Goal: Find specific page/section: Find specific page/section

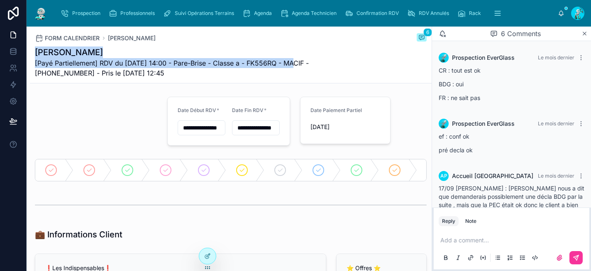
scroll to position [262, 0]
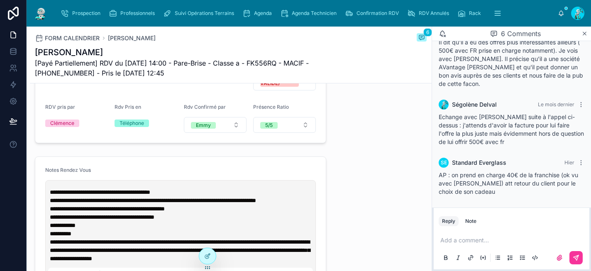
click at [331, 124] on div "⭐ Offres ⭐ Cadeaux Select a Cadeau Etat Cadeaux -- Nom Parrain" at bounding box center [381, 31] width 100 height 231
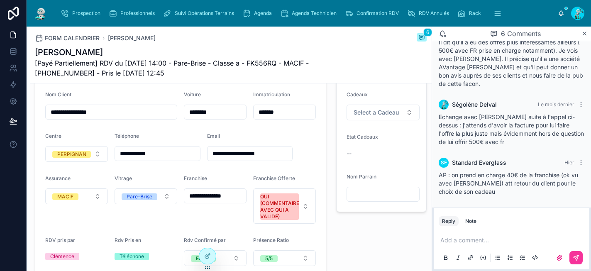
scroll to position [208, 0]
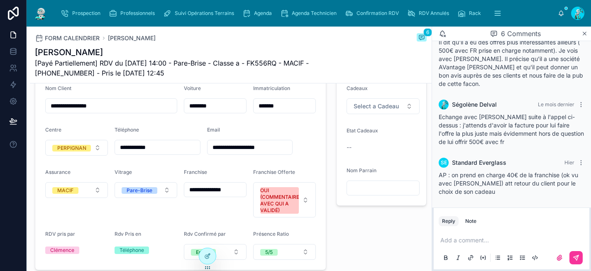
click at [274, 12] on div "Agenda" at bounding box center [258, 13] width 33 height 13
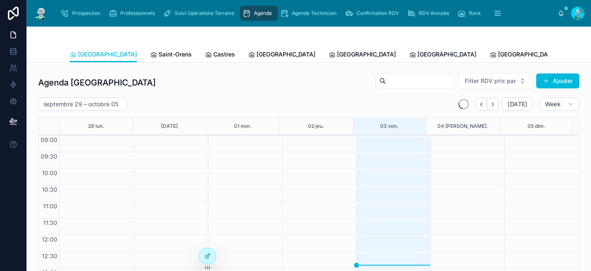
scroll to position [137, 0]
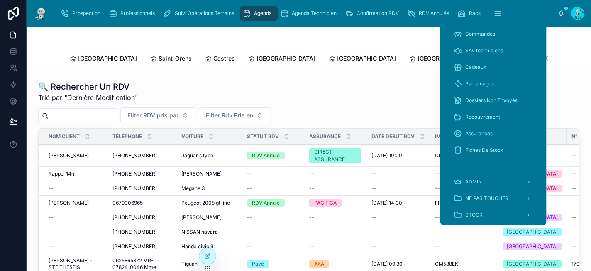
click at [484, 64] on div "Cadeaux" at bounding box center [494, 67] width 80 height 13
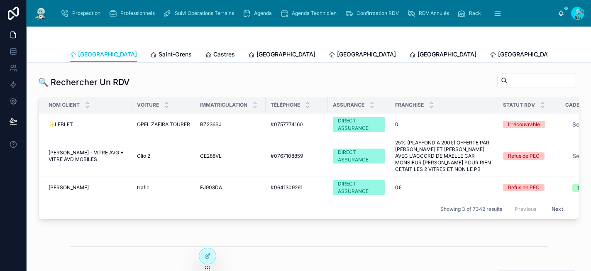
click at [366, 36] on div at bounding box center [309, 37] width 478 height 20
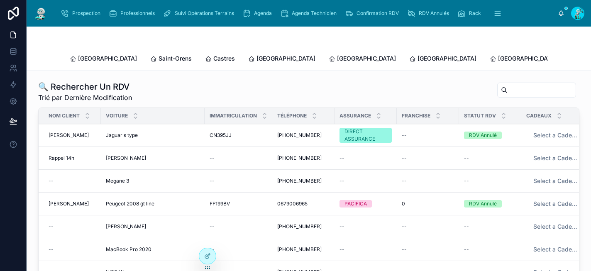
click at [517, 84] on input "text" at bounding box center [542, 90] width 68 height 12
paste input "*******"
type input "*******"
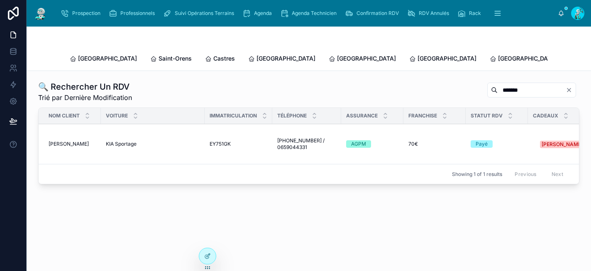
click at [299, 140] on span "[PHONE_NUMBER] / 0659044331" at bounding box center [306, 143] width 59 height 13
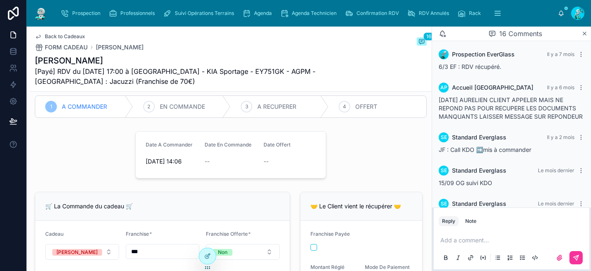
scroll to position [443, 0]
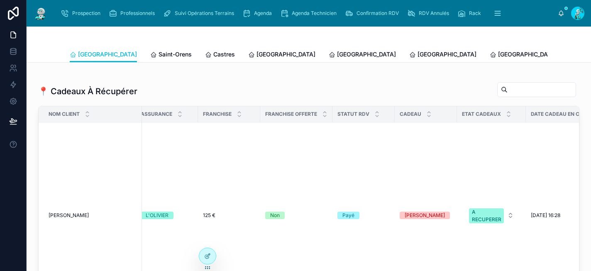
scroll to position [670, 0]
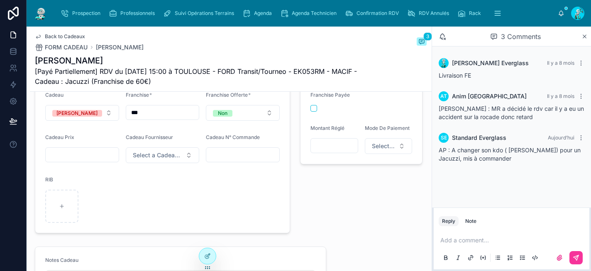
scroll to position [307, 0]
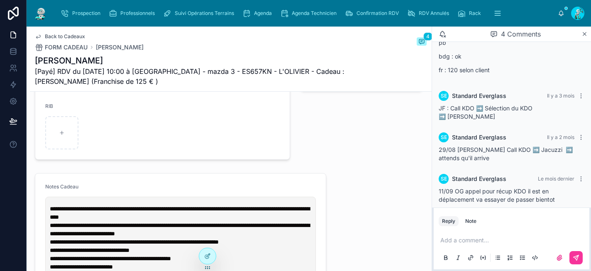
scroll to position [453, 0]
